Goal: Task Accomplishment & Management: Use online tool/utility

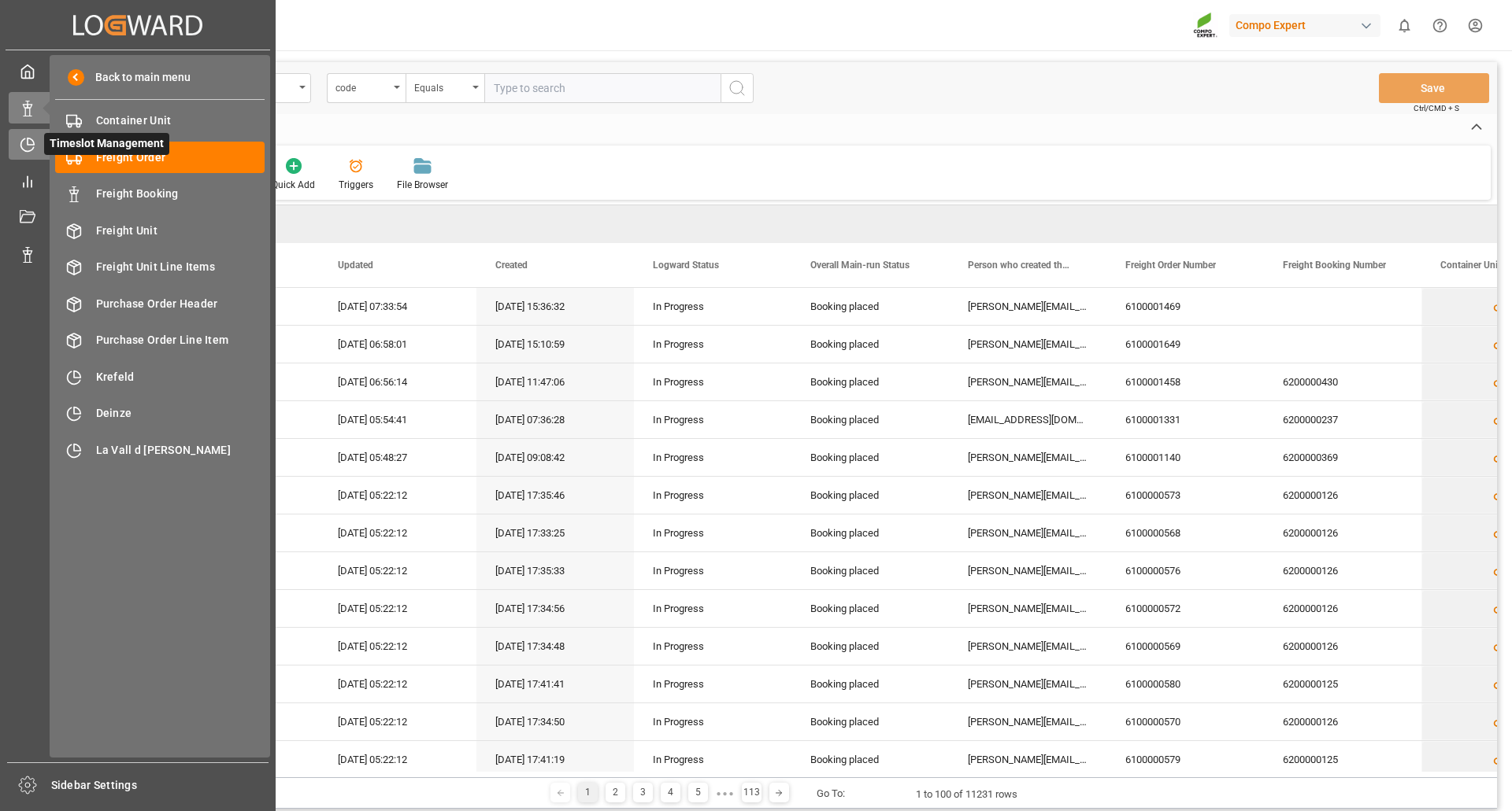
click at [21, 156] on div "Timeslot Management Timeslot Management" at bounding box center [138, 144] width 259 height 30
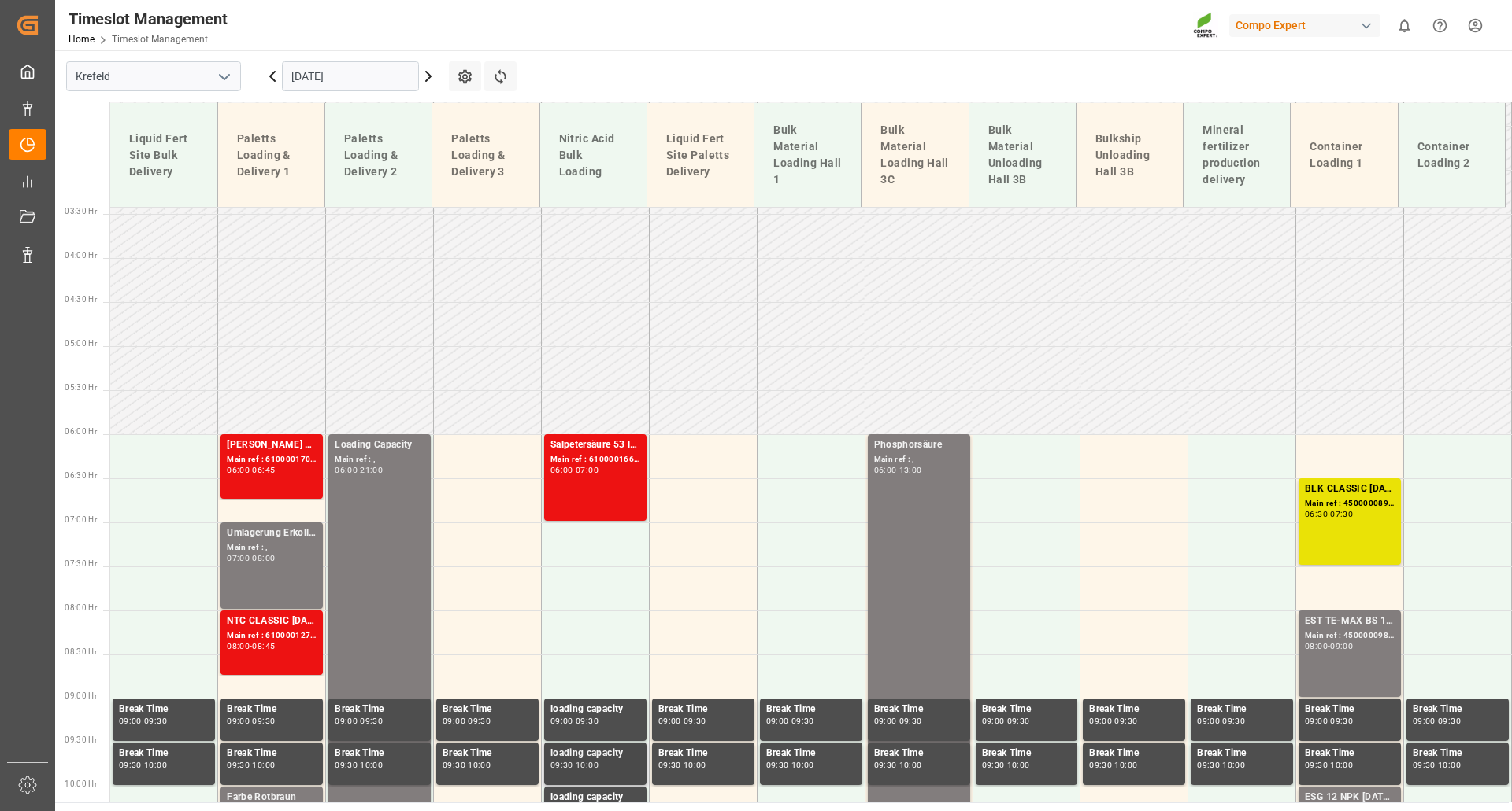
scroll to position [184, 0]
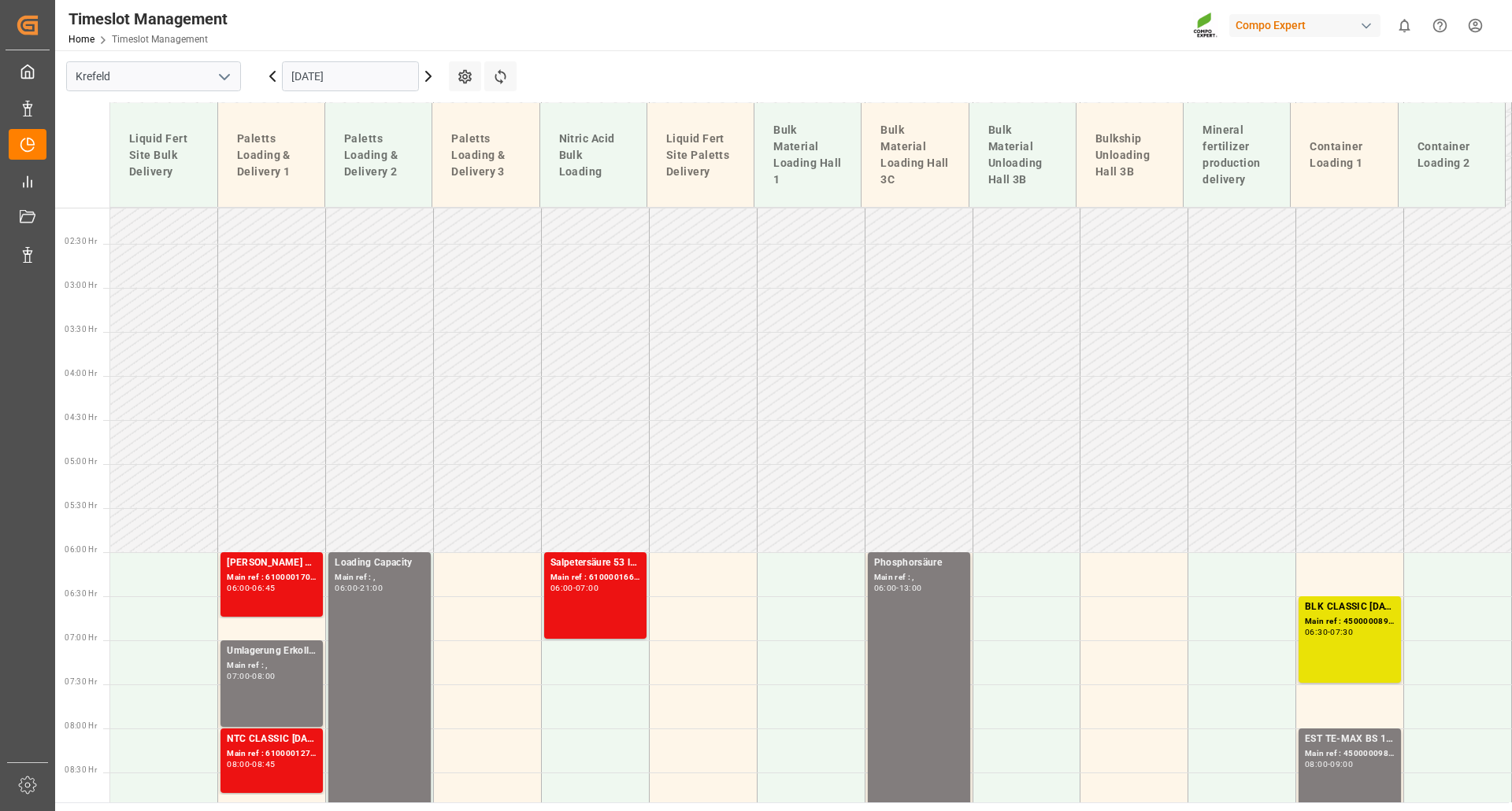
click at [270, 75] on icon at bounding box center [272, 76] width 19 height 19
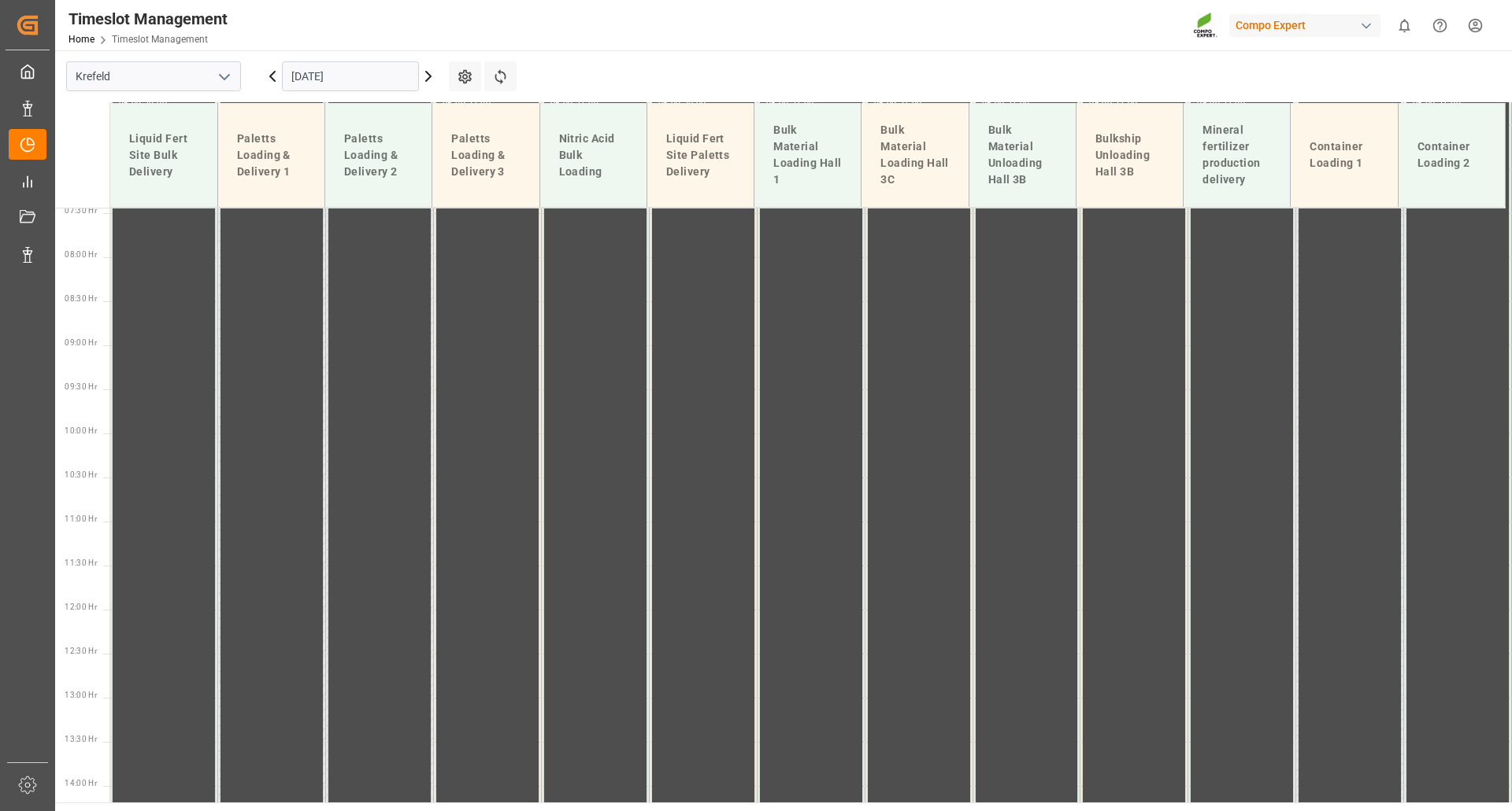
scroll to position [656, 0]
click at [270, 70] on icon at bounding box center [272, 76] width 19 height 19
click at [270, 73] on icon at bounding box center [272, 76] width 19 height 19
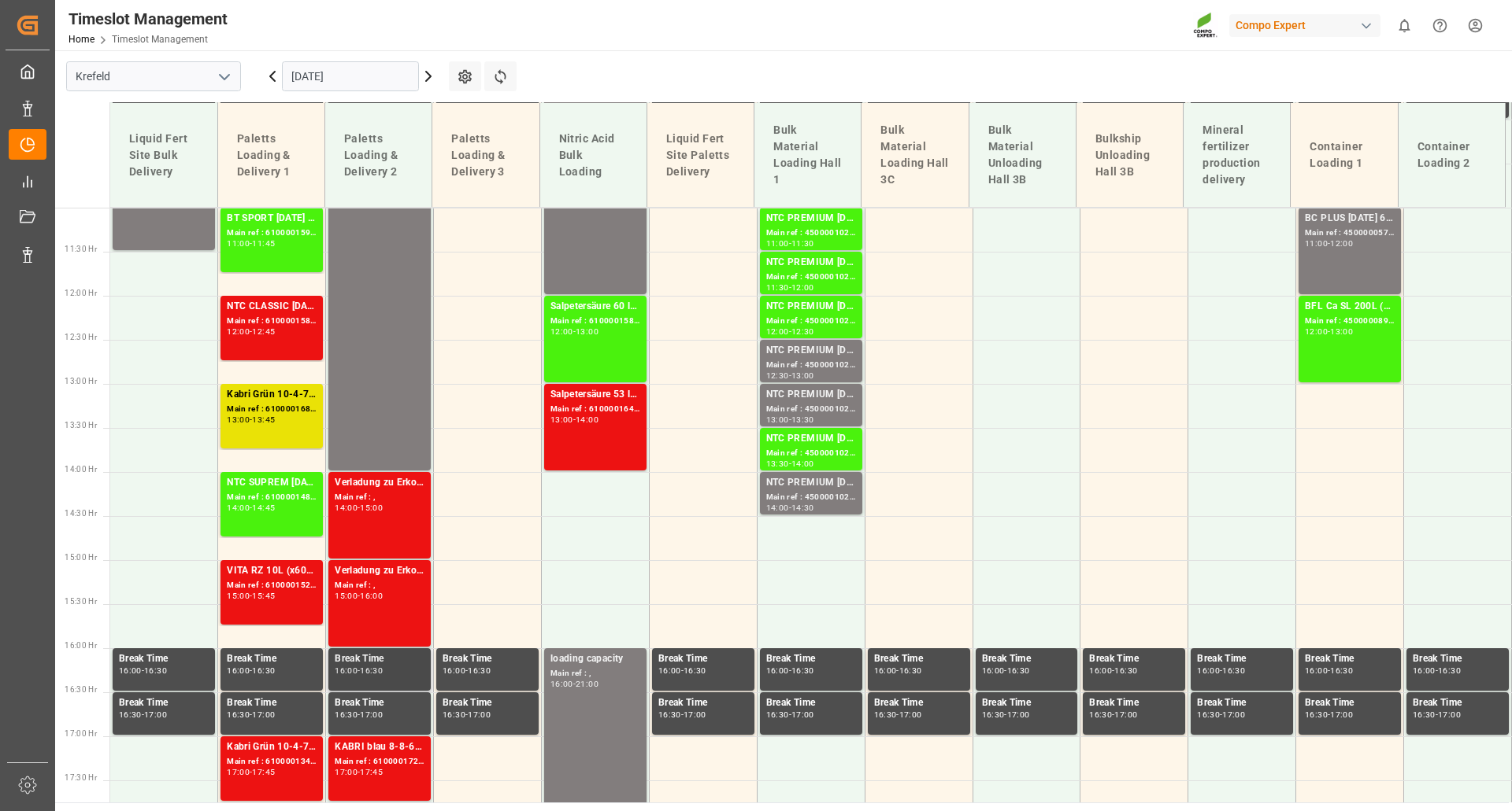
scroll to position [971, 0]
